Goal: Contribute content: Add original content to the website for others to see

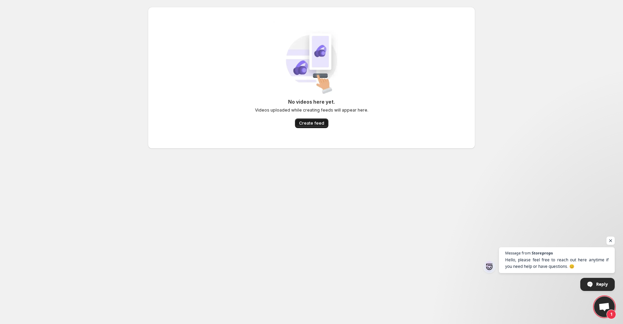
click at [317, 123] on span "Create feed" at bounding box center [311, 124] width 25 height 6
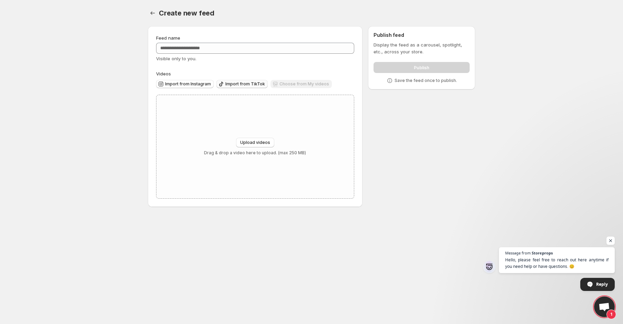
click at [240, 87] on span "Import from TikTok" at bounding box center [245, 84] width 40 height 6
click at [285, 82] on div "Choose from My videos" at bounding box center [301, 84] width 61 height 9
click at [251, 45] on input "Feed name" at bounding box center [255, 48] width 198 height 11
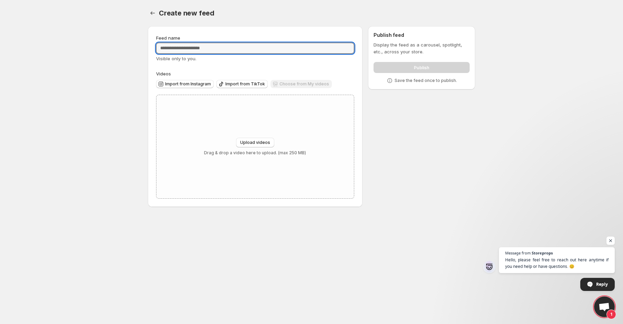
click at [297, 88] on div "Choose from My videos" at bounding box center [301, 84] width 61 height 9
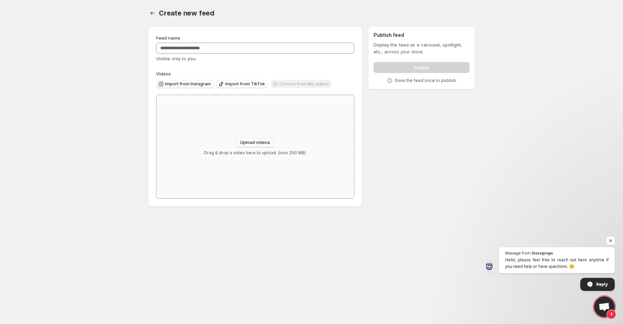
click at [254, 138] on button "Upload videos" at bounding box center [255, 143] width 38 height 10
type input "**********"
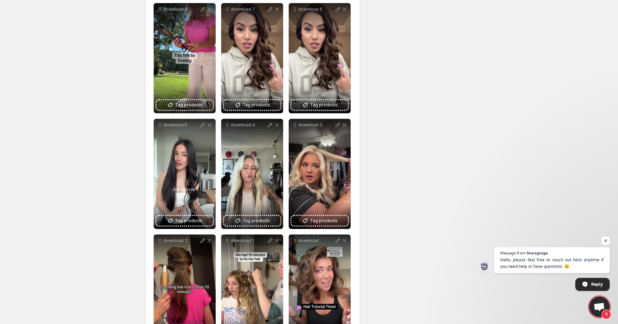
scroll to position [50, 0]
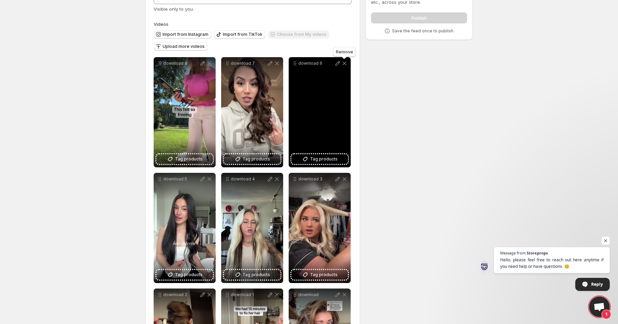
click at [345, 63] on icon at bounding box center [344, 63] width 7 height 7
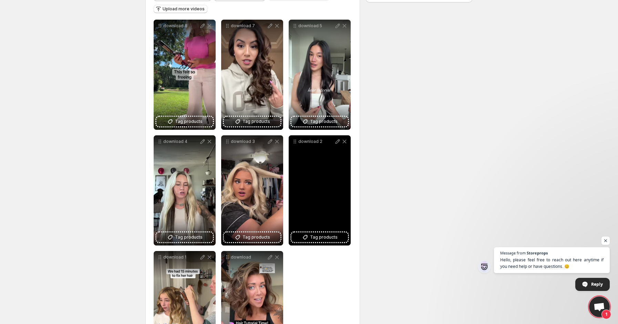
scroll to position [141, 0]
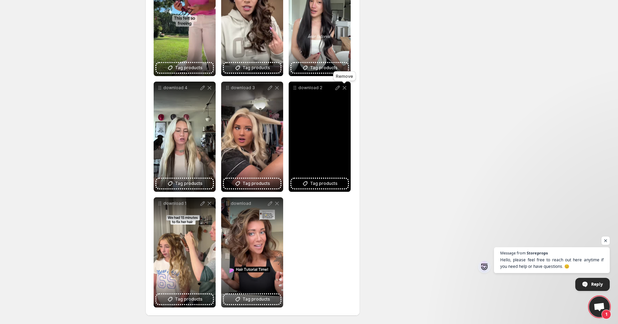
click at [343, 87] on icon at bounding box center [344, 87] width 7 height 7
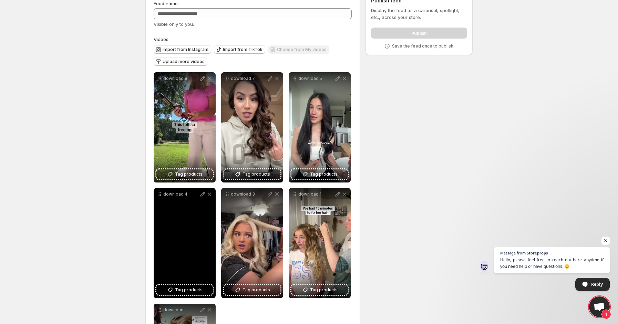
scroll to position [95, 0]
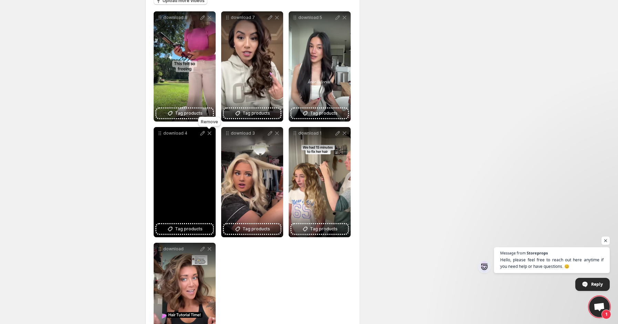
click at [210, 134] on icon at bounding box center [209, 133] width 7 height 7
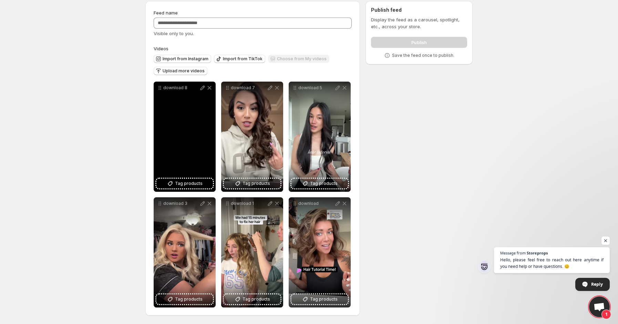
scroll to position [26, 0]
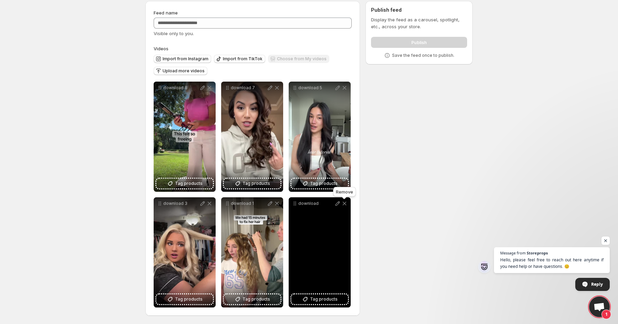
click at [345, 205] on icon at bounding box center [344, 203] width 7 height 7
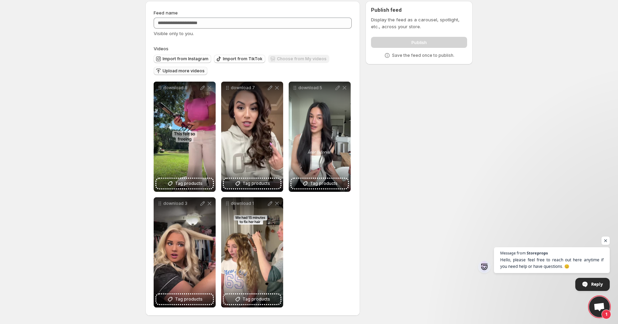
click at [185, 71] on span "Upload more videos" at bounding box center [184, 71] width 42 height 6
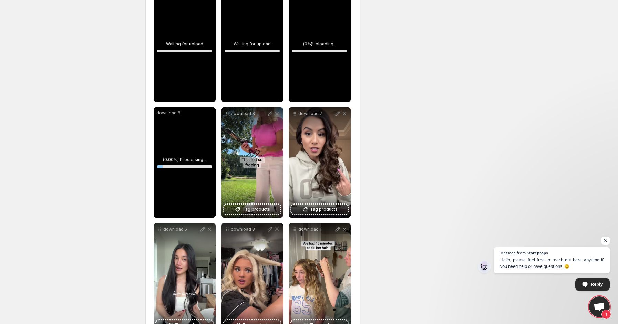
scroll to position [118, 0]
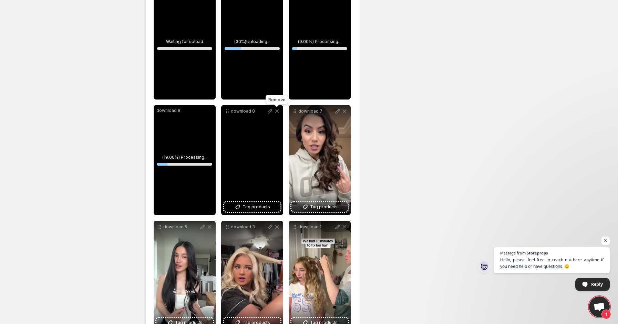
click at [278, 113] on icon at bounding box center [277, 111] width 7 height 7
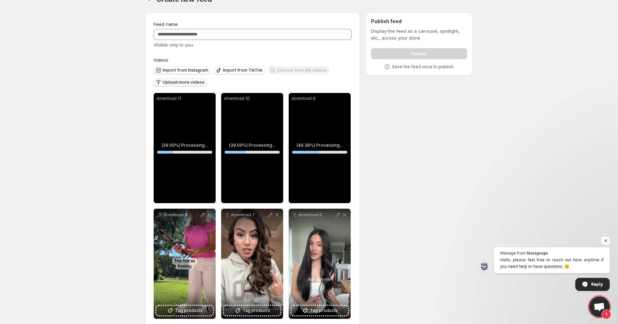
scroll to position [3, 0]
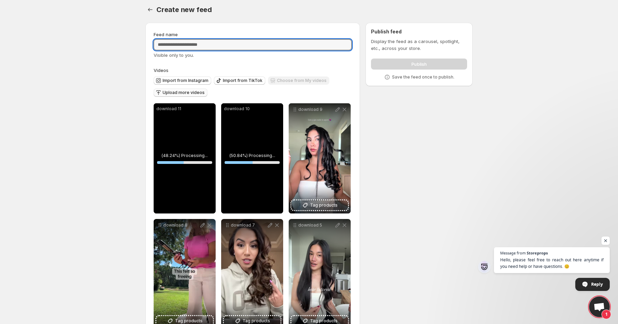
click at [213, 50] on div "Feed name Visible only to you." at bounding box center [253, 45] width 198 height 28
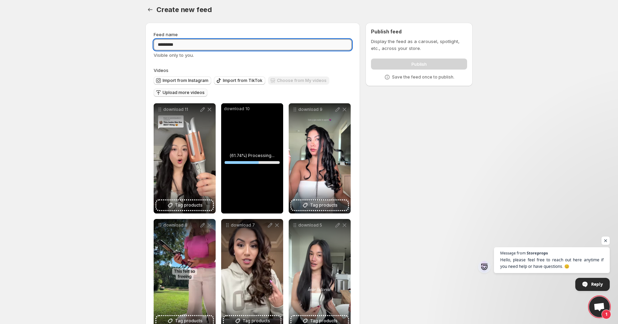
click at [170, 43] on input "*********" at bounding box center [253, 44] width 198 height 11
type input "**********"
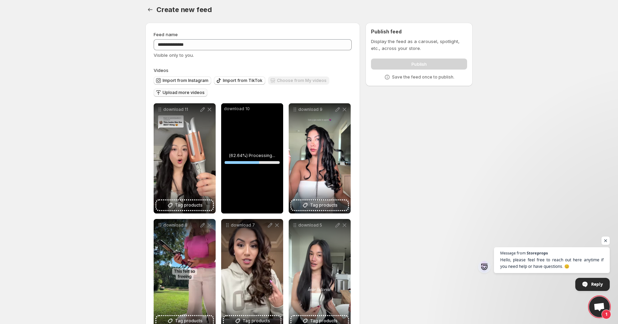
click at [432, 125] on div "**********" at bounding box center [306, 239] width 333 height 445
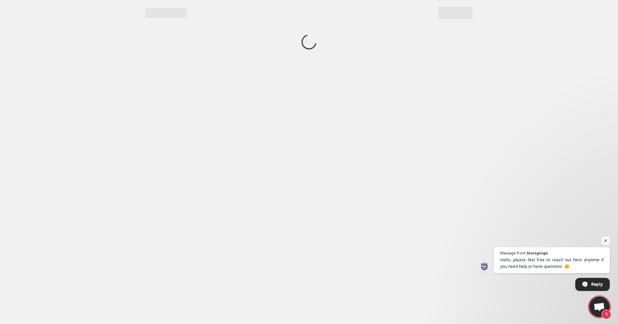
scroll to position [0, 0]
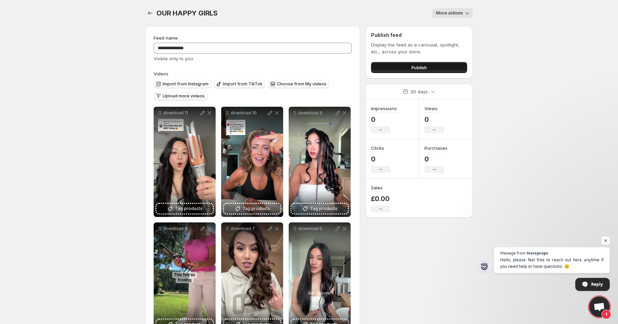
click at [428, 68] on button "Publish" at bounding box center [419, 67] width 96 height 11
